Goal: Check status: Check status

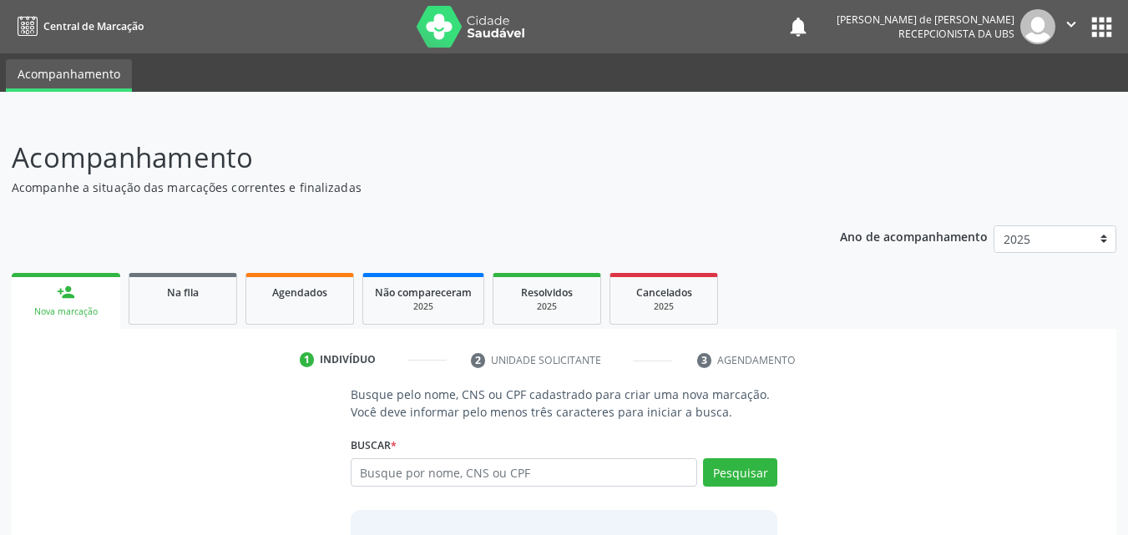
scroll to position [132, 0]
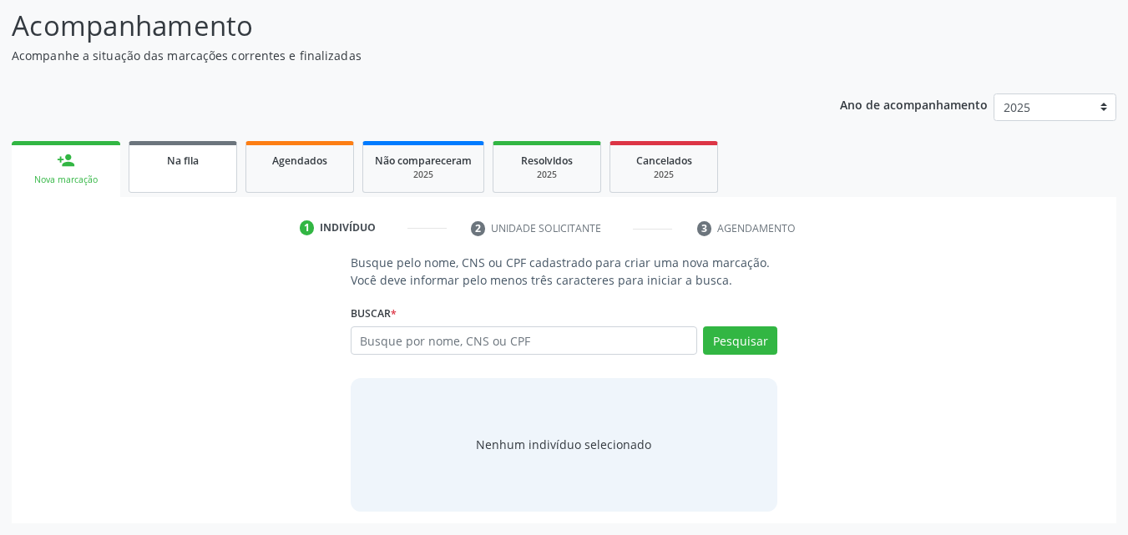
click at [178, 154] on span "Na fila" at bounding box center [183, 161] width 32 height 14
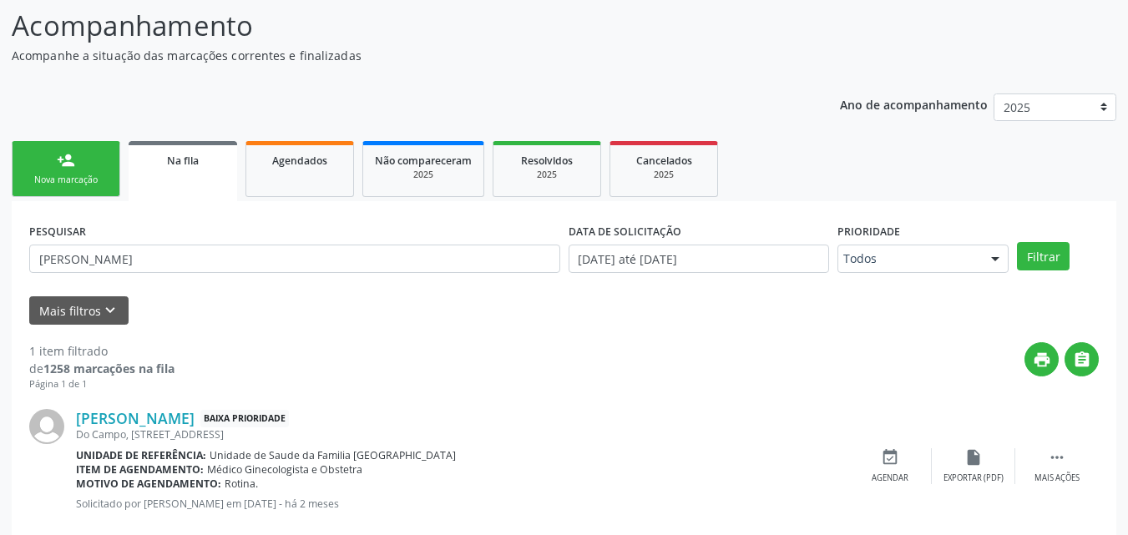
click at [195, 353] on div "print " at bounding box center [636, 366] width 924 height 49
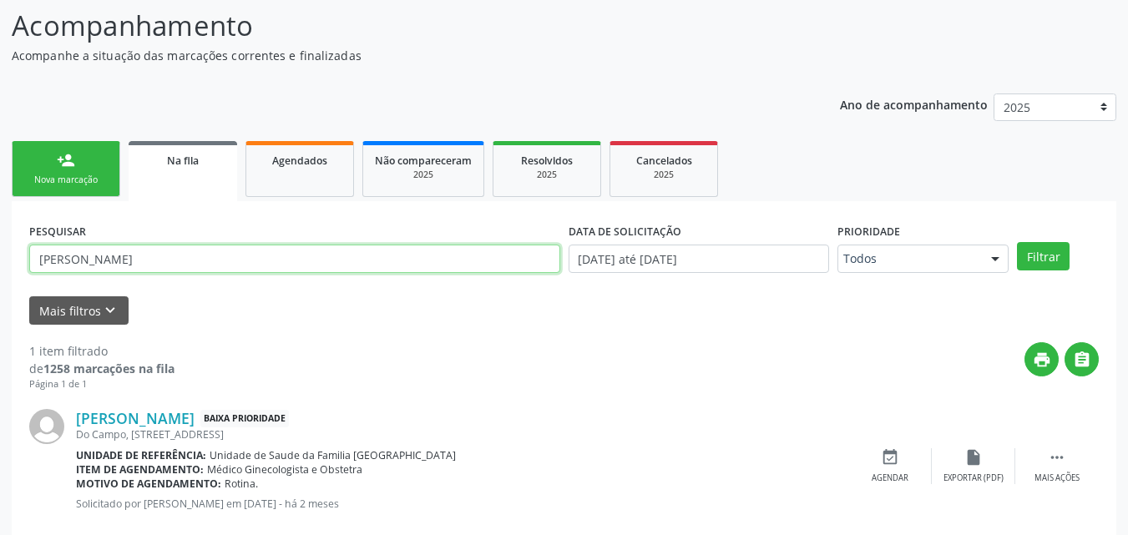
click at [141, 260] on input "[PERSON_NAME]" at bounding box center [294, 259] width 531 height 28
type input "l"
click at [1017, 242] on button "Filtrar" at bounding box center [1043, 256] width 53 height 28
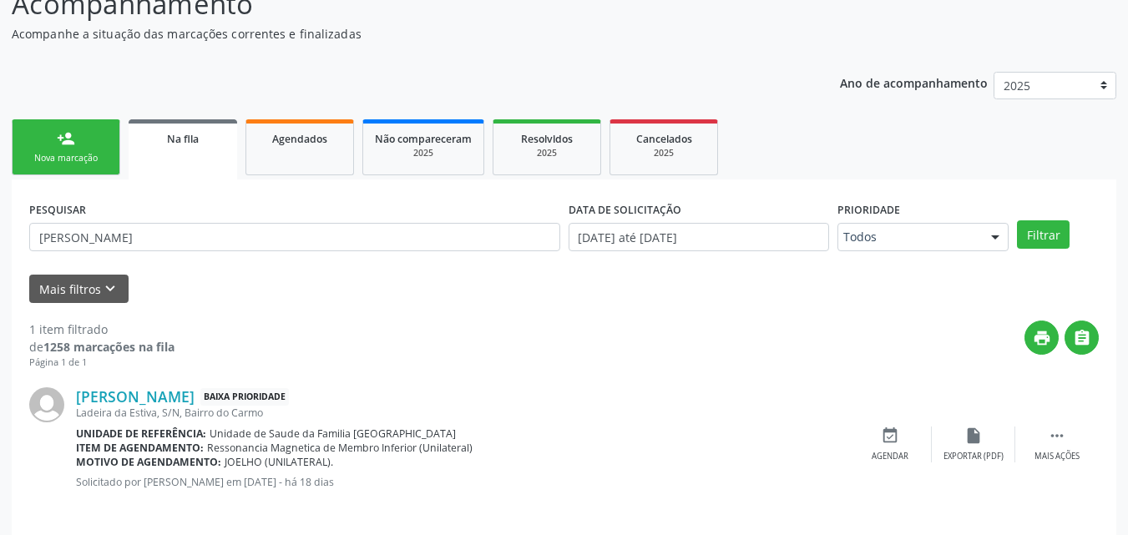
scroll to position [166, 0]
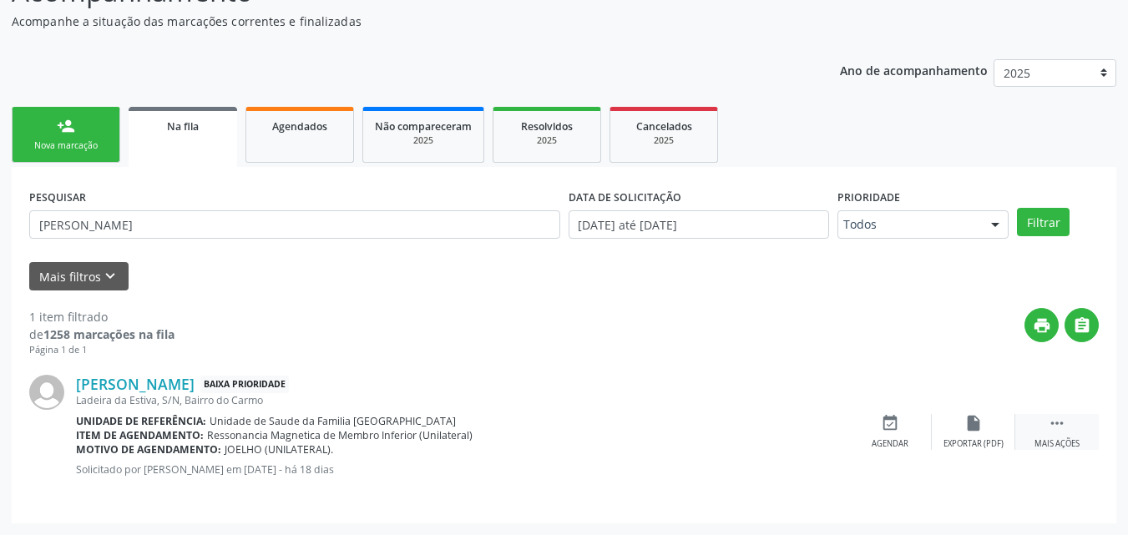
click at [1048, 445] on div "Mais ações" at bounding box center [1056, 444] width 45 height 12
click at [896, 438] on div "Cancelar" at bounding box center [889, 444] width 39 height 12
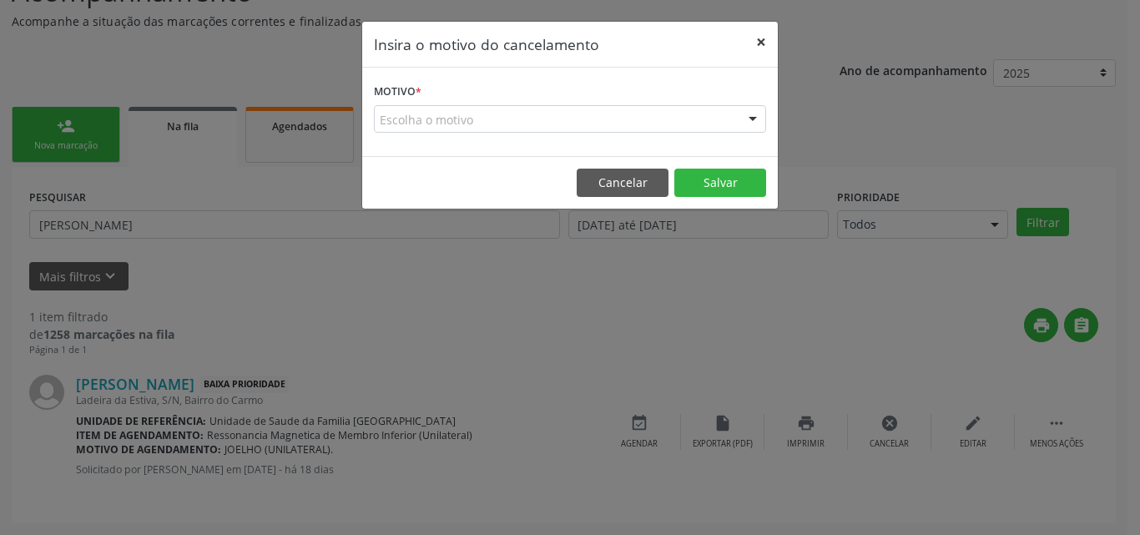
click at [757, 37] on button "×" at bounding box center [761, 42] width 33 height 41
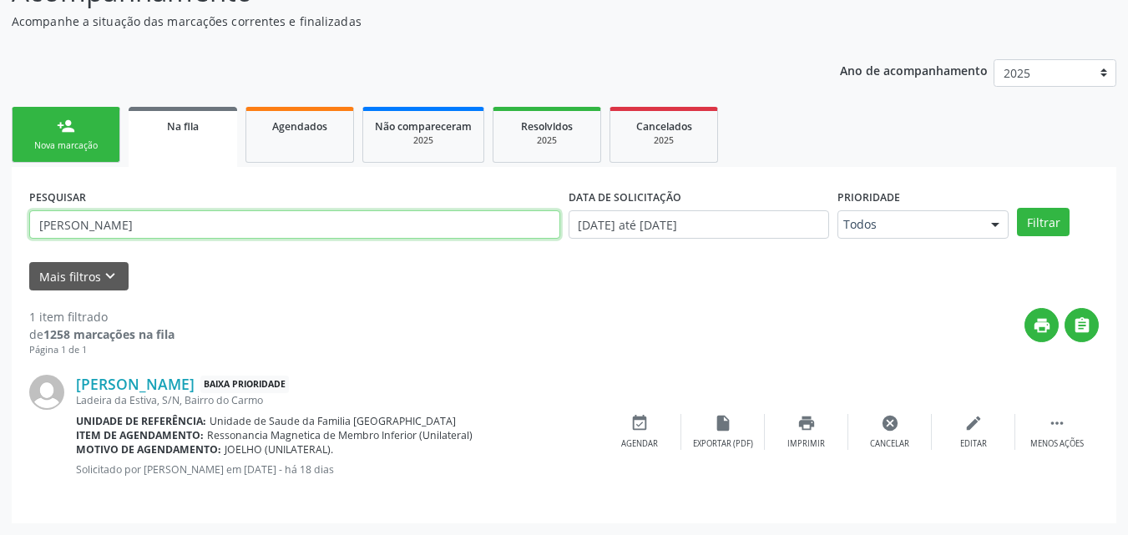
click at [209, 229] on input "[PERSON_NAME]" at bounding box center [294, 224] width 531 height 28
type input "[PERSON_NAME]"
click at [1017, 208] on button "Filtrar" at bounding box center [1043, 222] width 53 height 28
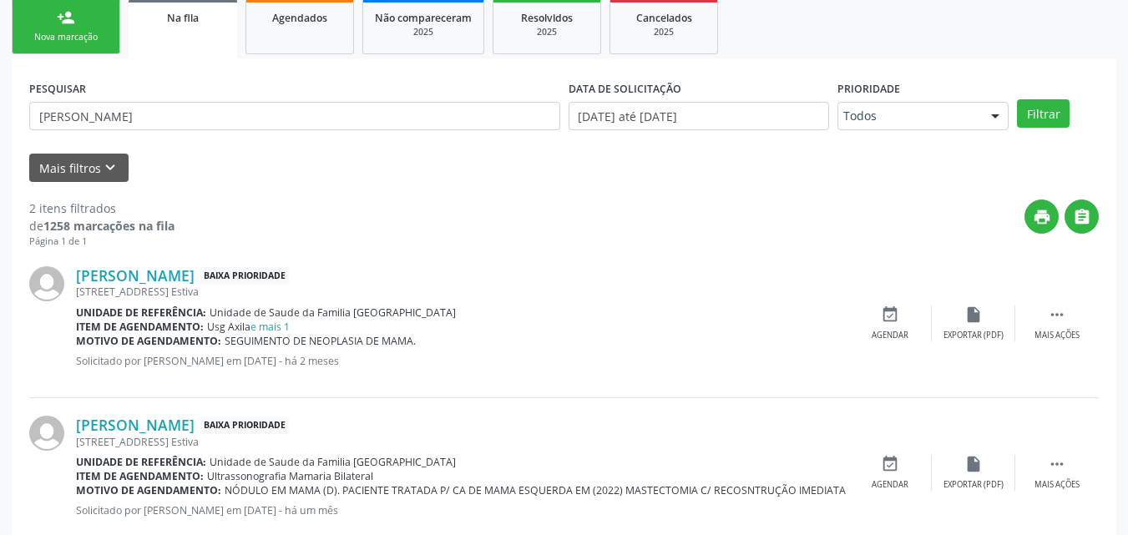
scroll to position [316, 0]
